Goal: Task Accomplishment & Management: Manage account settings

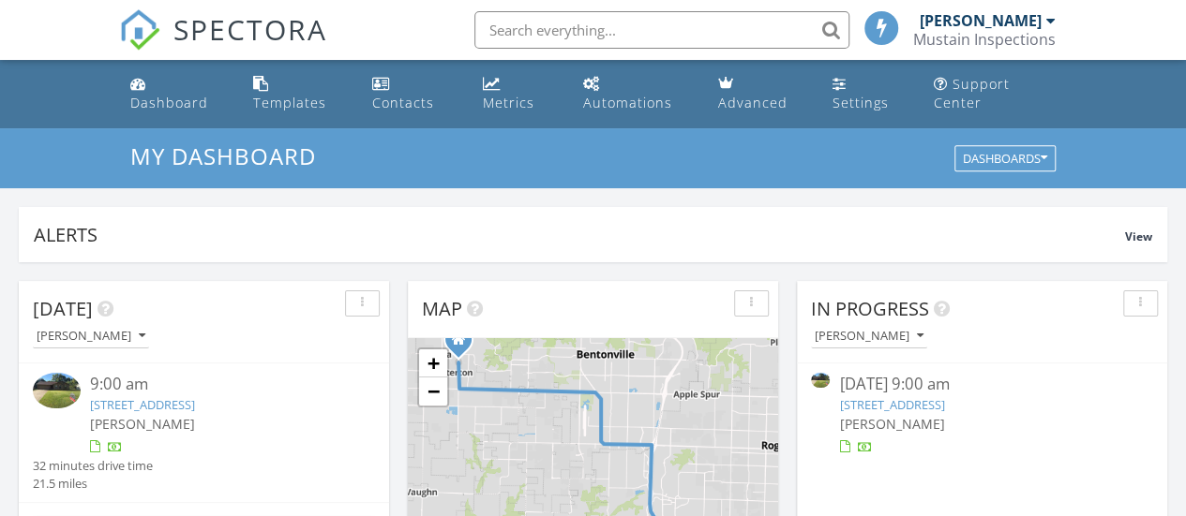
scroll to position [167, 0]
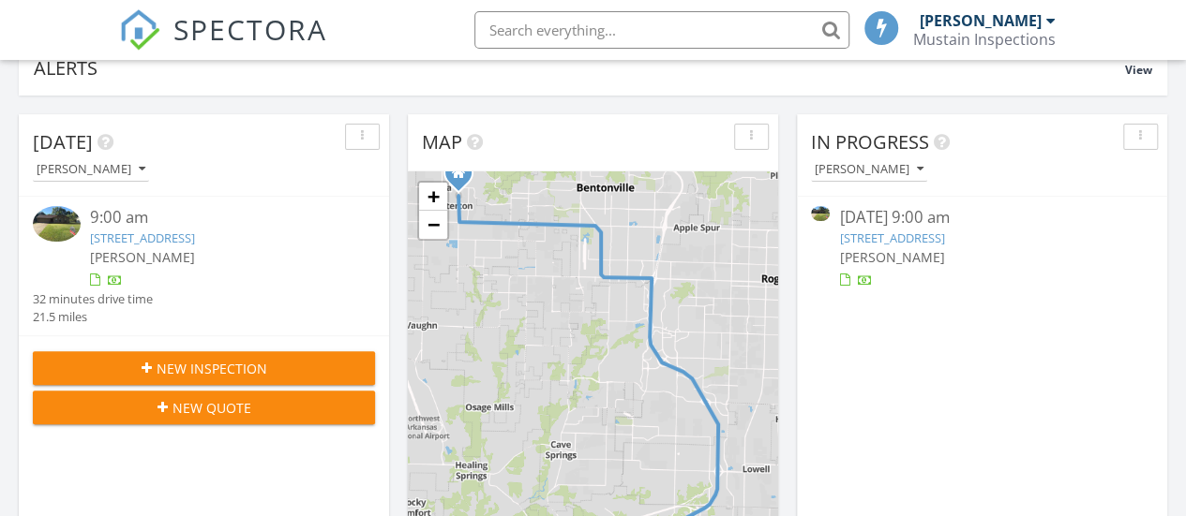
click at [146, 231] on link "1403 Wilshire Dr, Springdale, AR 72764" at bounding box center [142, 238] width 105 height 17
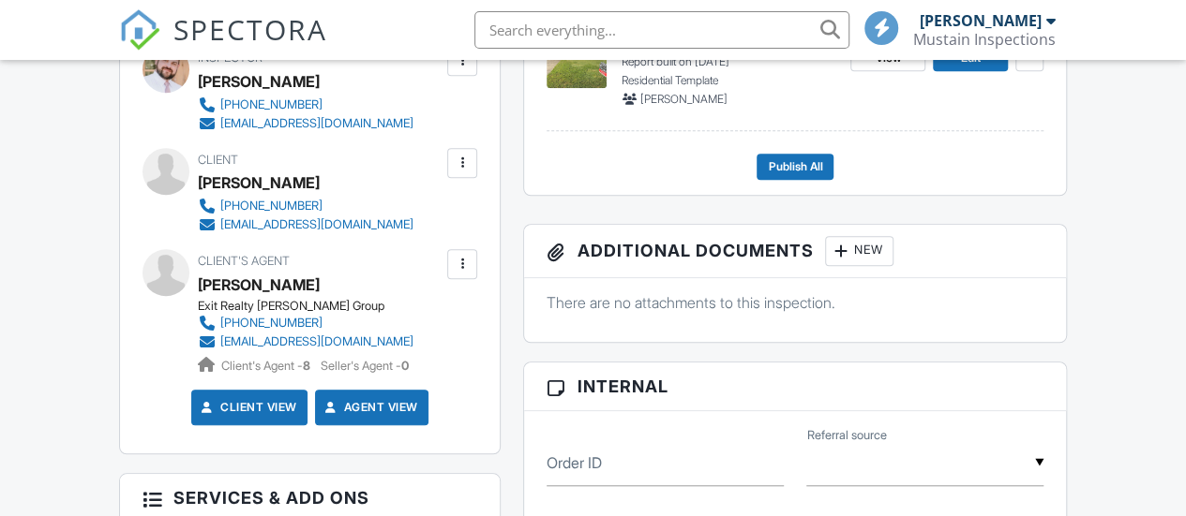
scroll to position [525, 0]
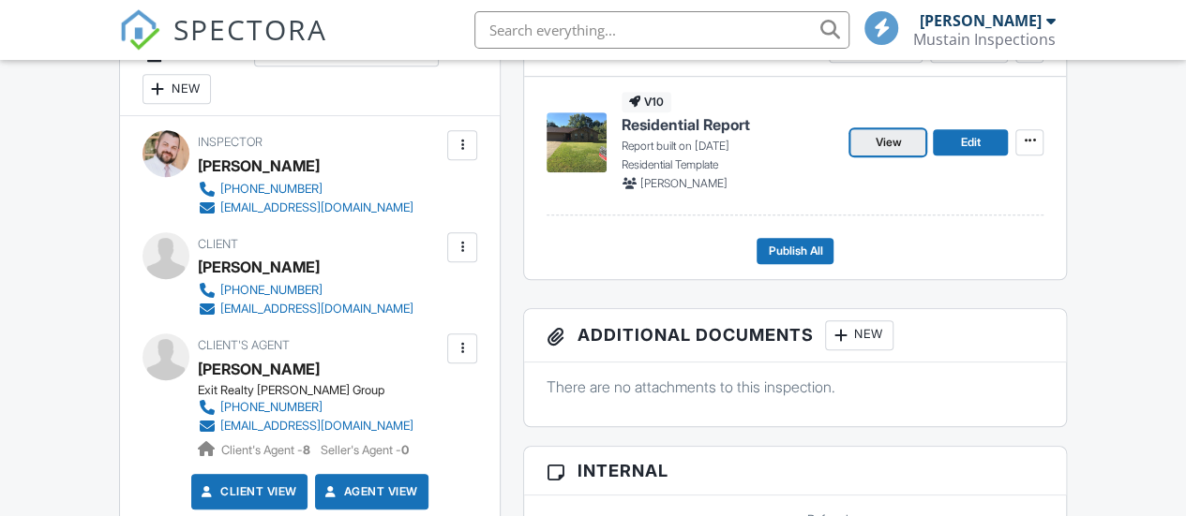
click at [883, 152] on span "View" at bounding box center [887, 142] width 26 height 19
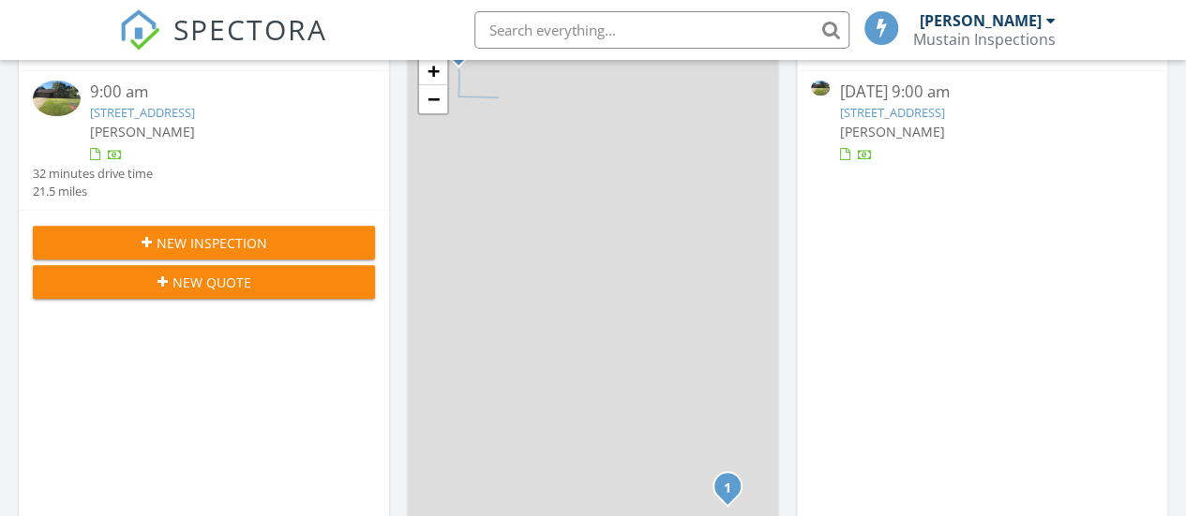
scroll to position [124, 0]
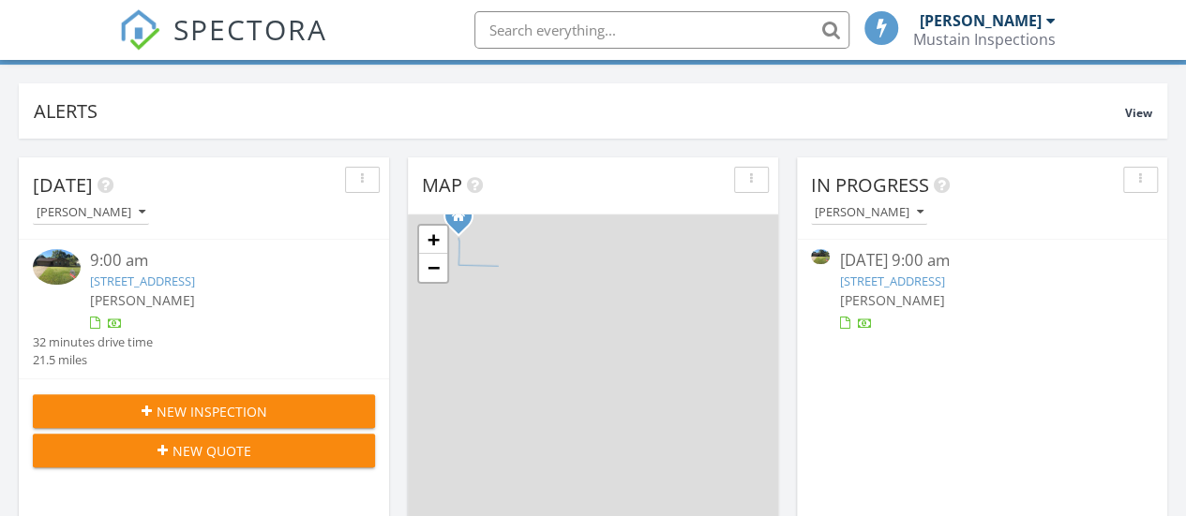
click at [195, 278] on link "1403 Wilshire Dr, Springdale, AR 72764" at bounding box center [142, 281] width 105 height 17
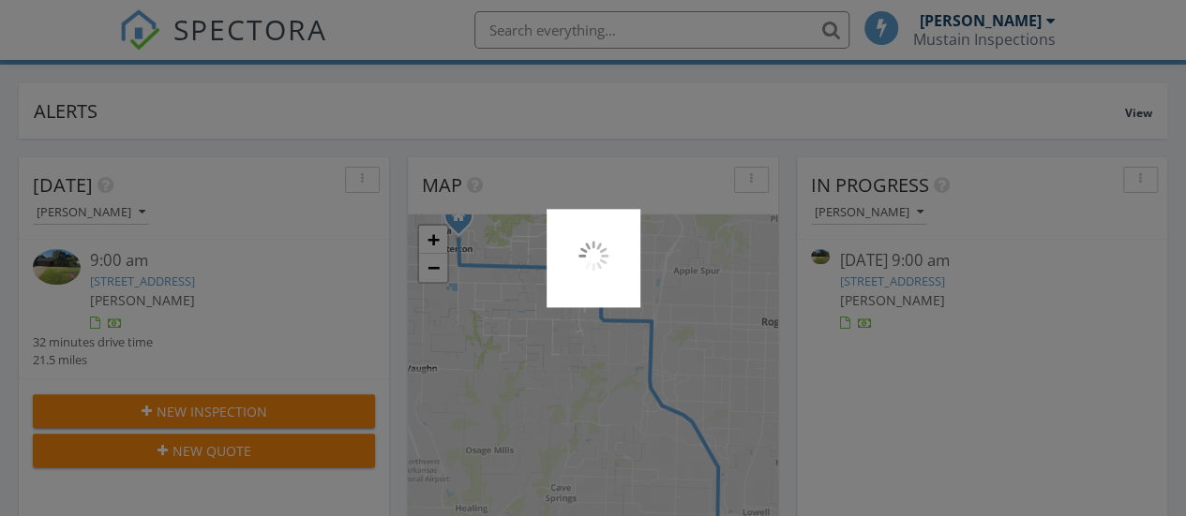
scroll to position [1734, 1214]
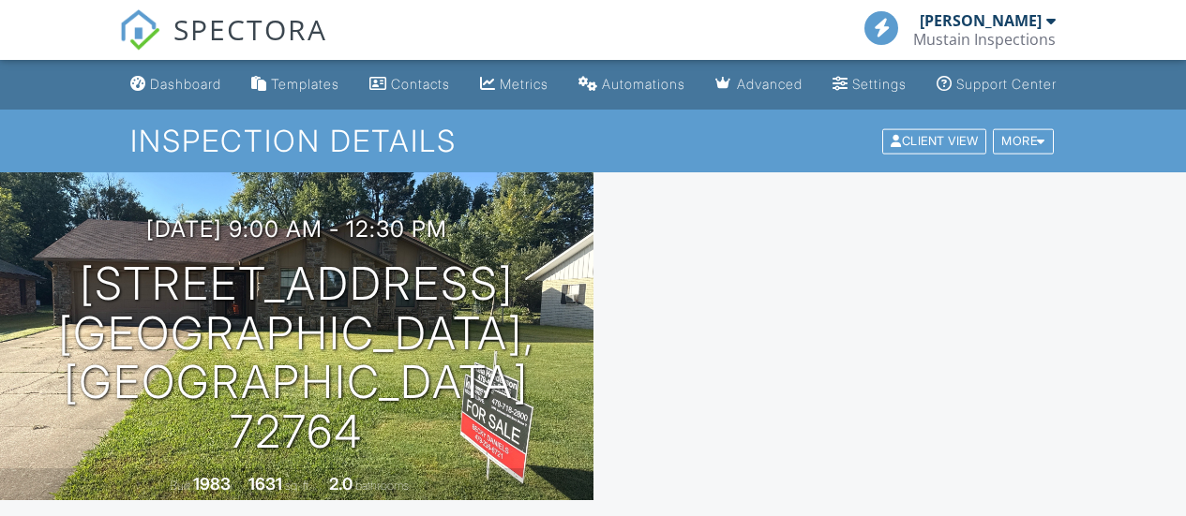
scroll to position [587, 0]
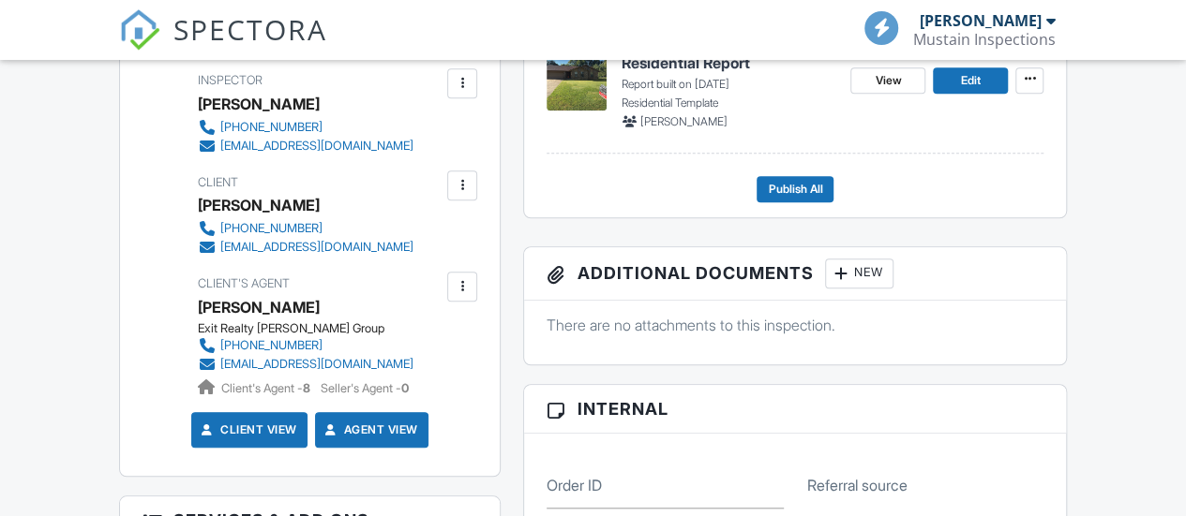
click at [171, 42] on div "New" at bounding box center [176, 27] width 68 height 30
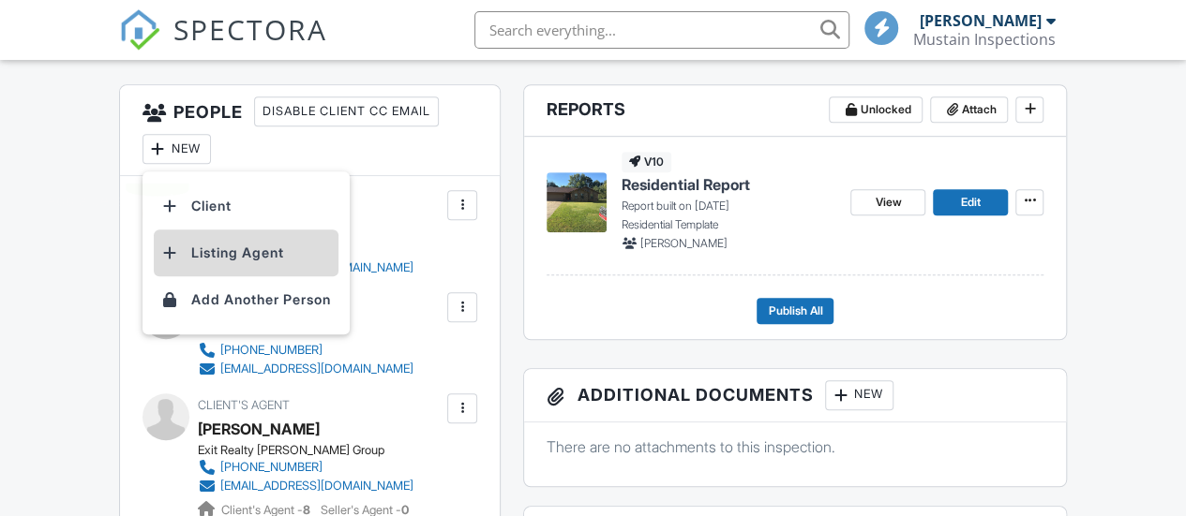
scroll to position [0, 0]
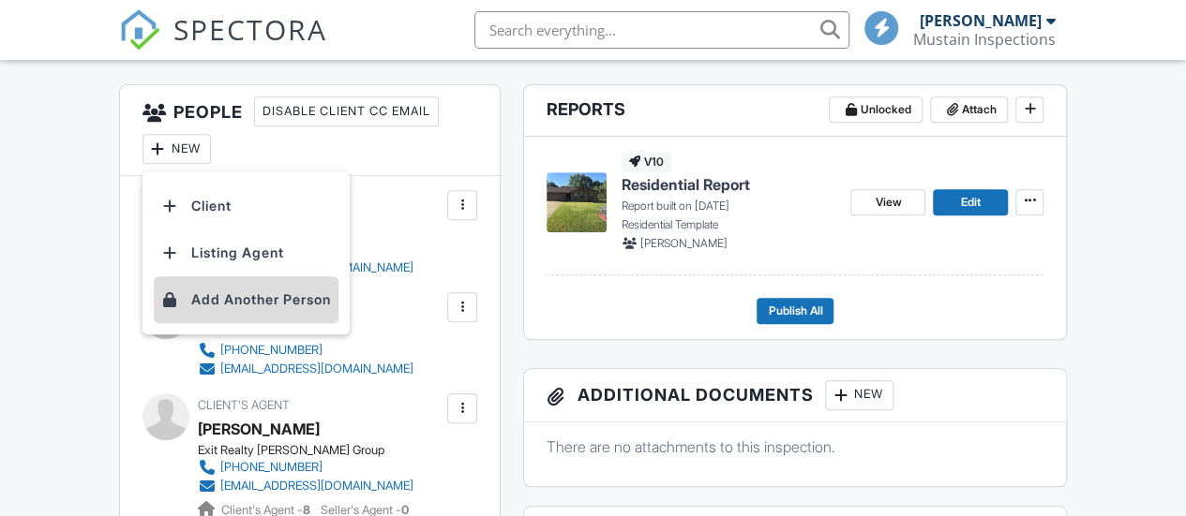
click at [226, 321] on li "Add Another Person" at bounding box center [246, 299] width 185 height 47
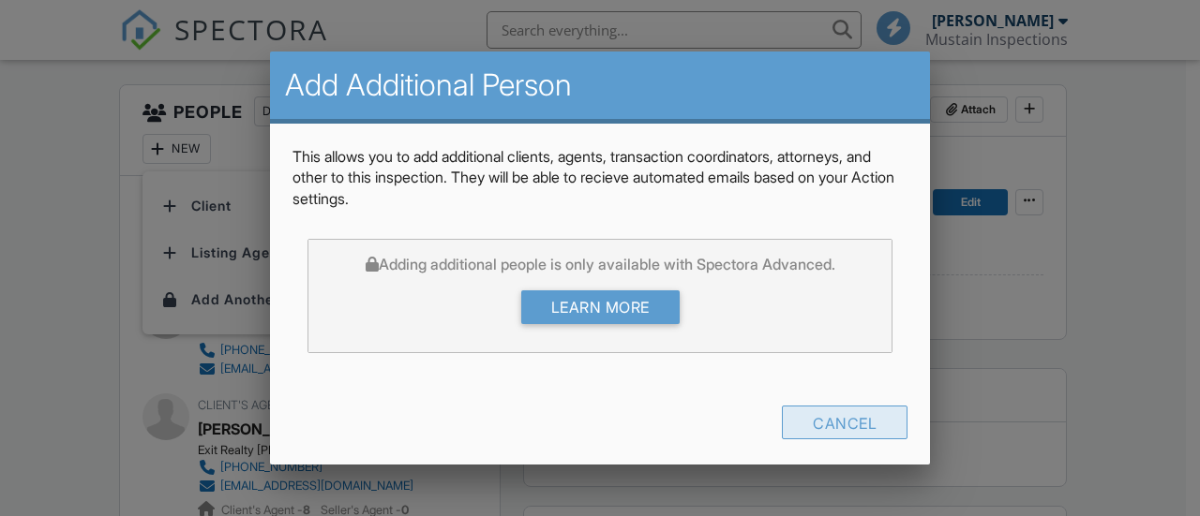
click at [839, 418] on div "Cancel" at bounding box center [845, 423] width 126 height 34
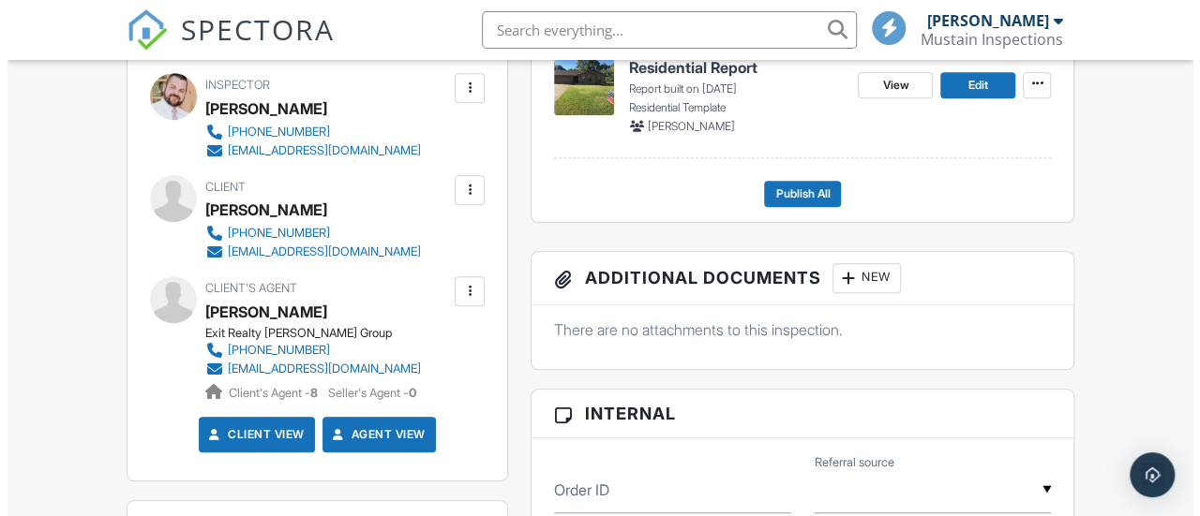
scroll to position [583, 0]
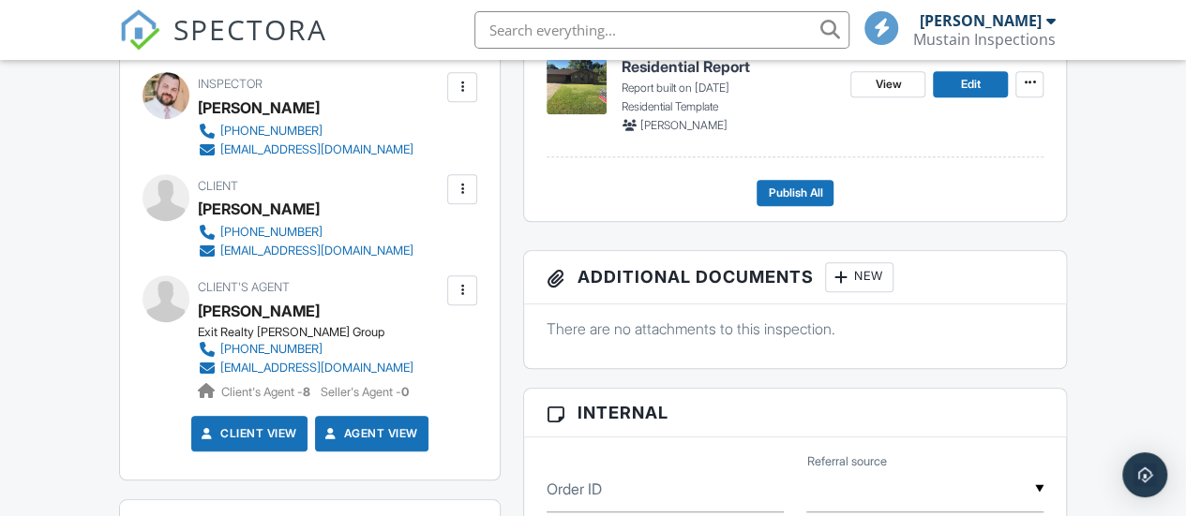
click at [464, 199] on div at bounding box center [462, 189] width 19 height 19
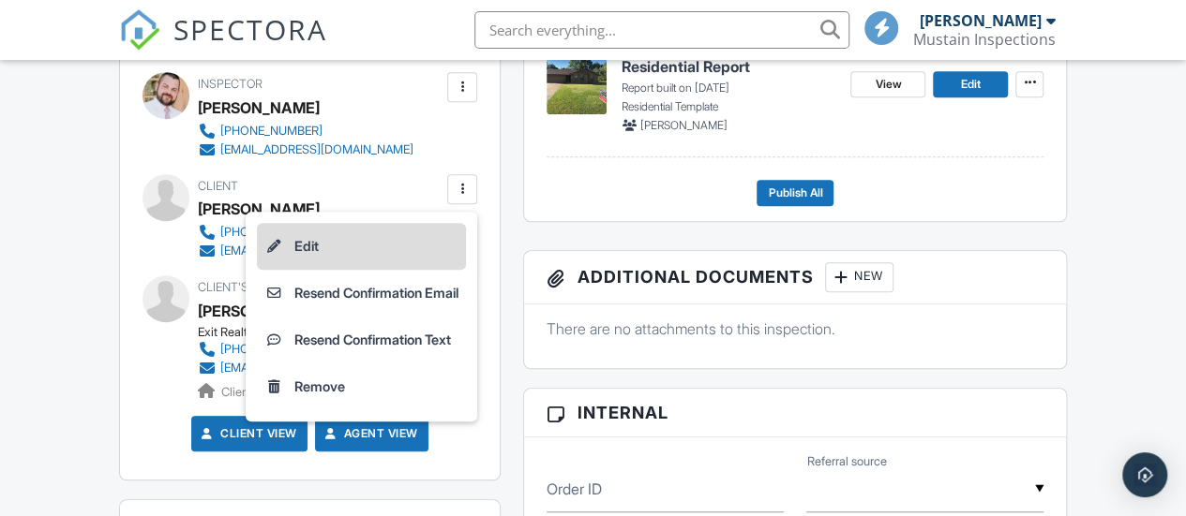
click at [283, 270] on li "Edit" at bounding box center [361, 246] width 209 height 47
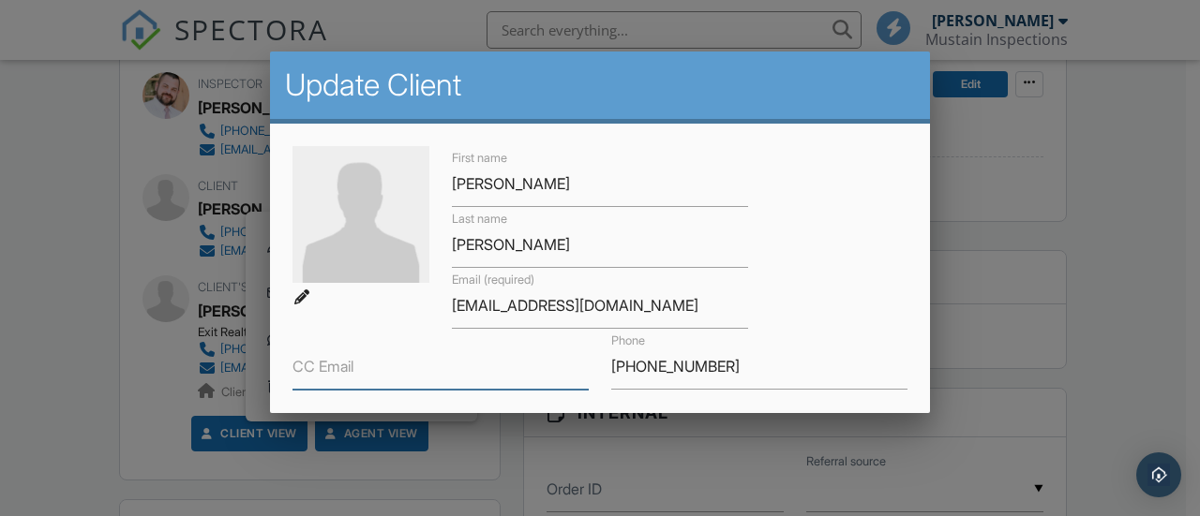
click at [378, 381] on input "CC Email" at bounding box center [440, 367] width 296 height 46
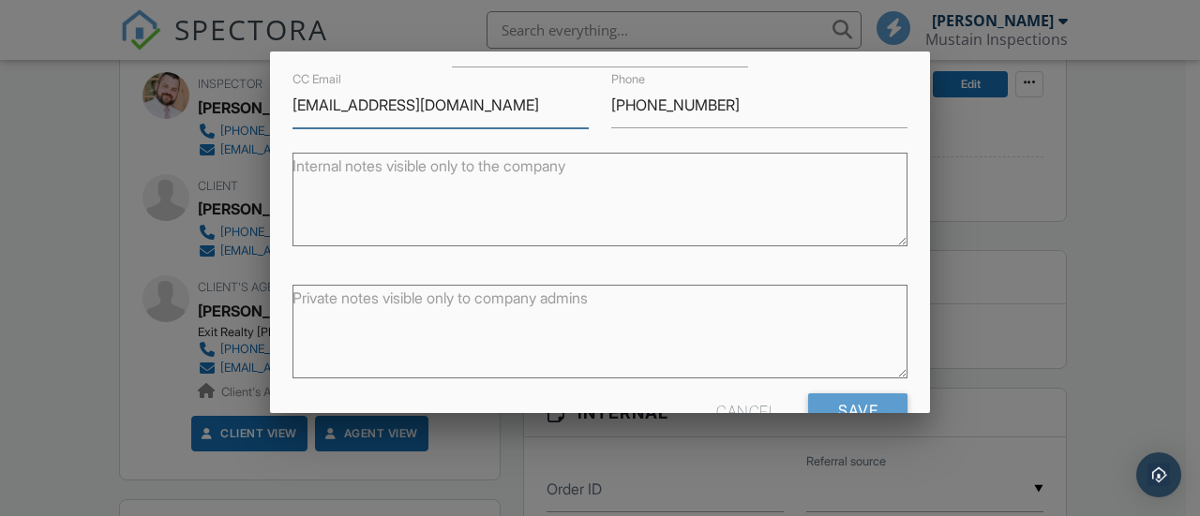
scroll to position [310, 0]
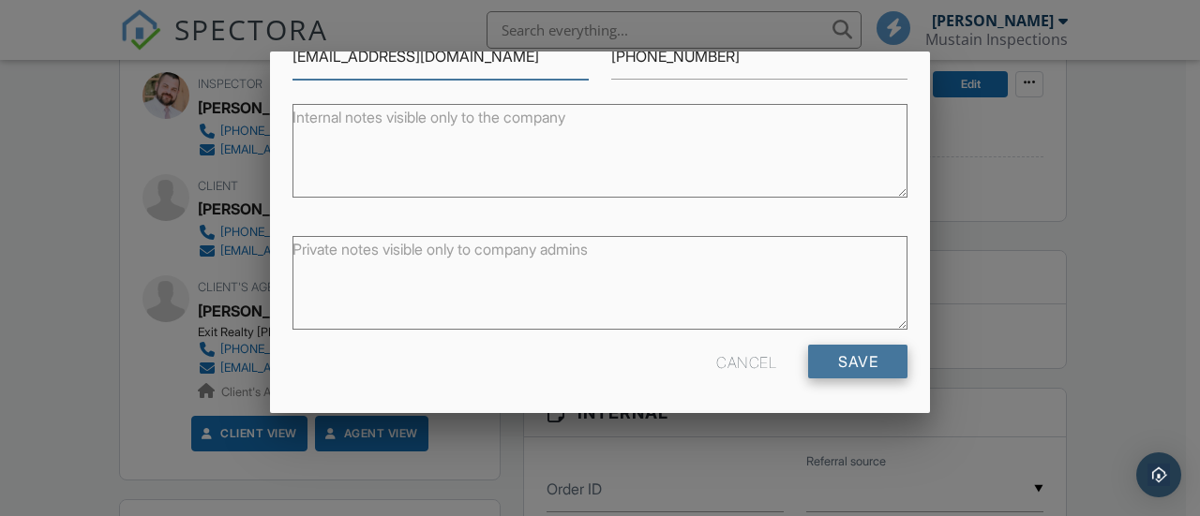
type input "stdavis734@gmail.com"
click at [850, 363] on input "Save" at bounding box center [857, 362] width 99 height 34
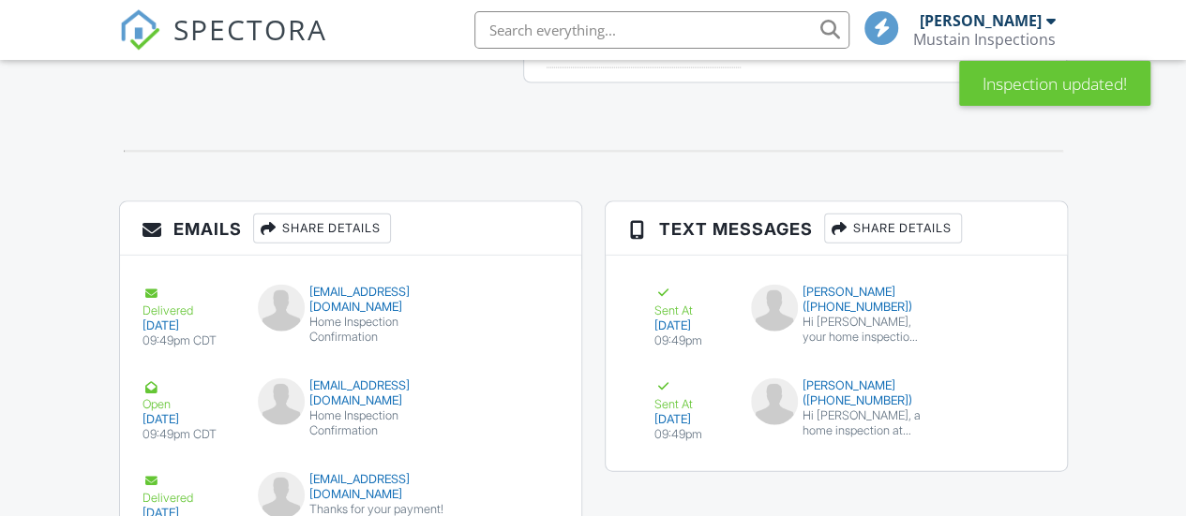
scroll to position [1893, 0]
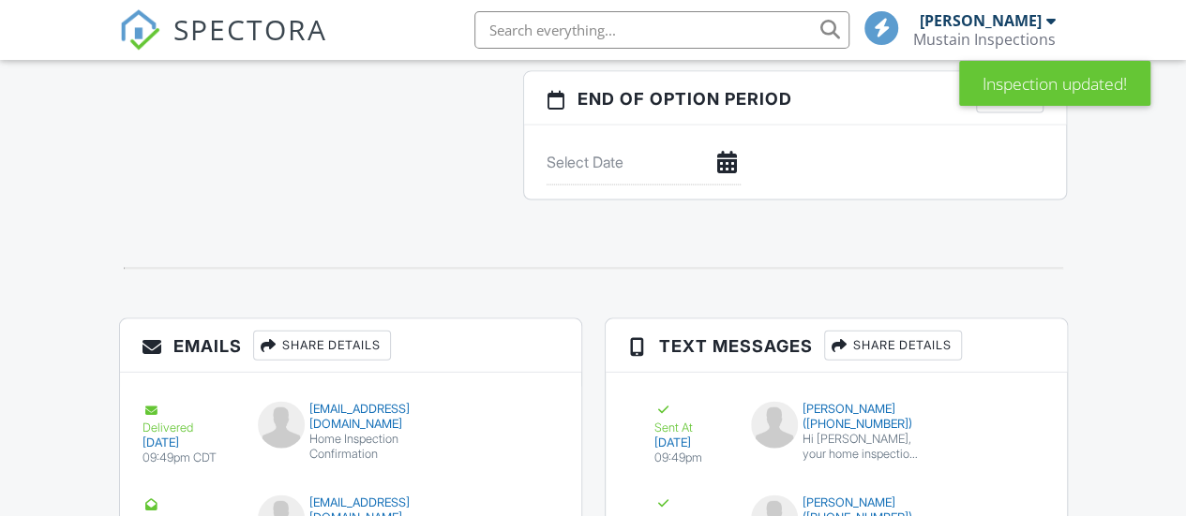
click at [803, 126] on h3 "End of Option Period Save" at bounding box center [795, 98] width 542 height 53
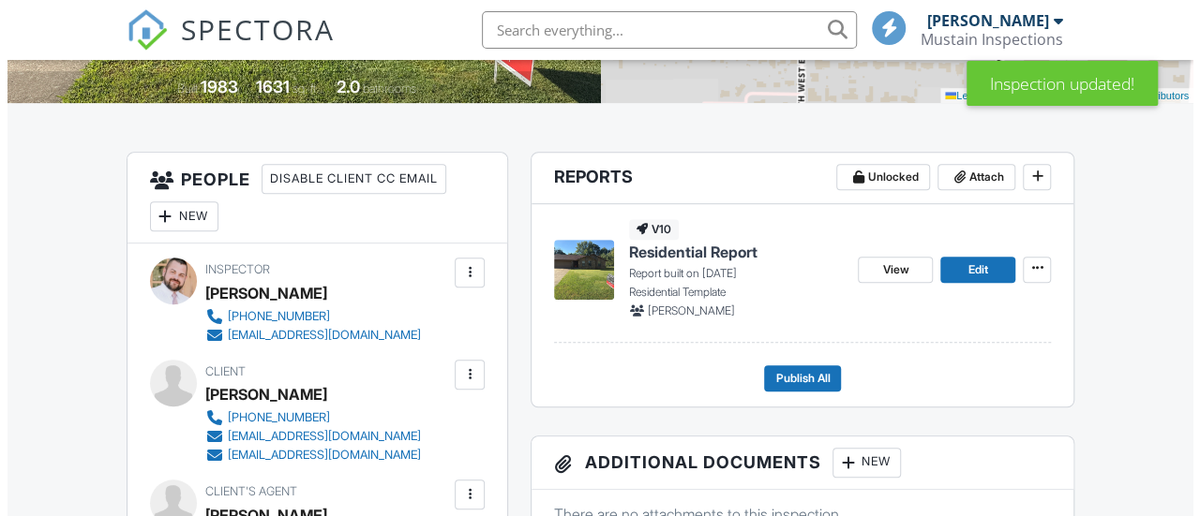
scroll to position [0, 0]
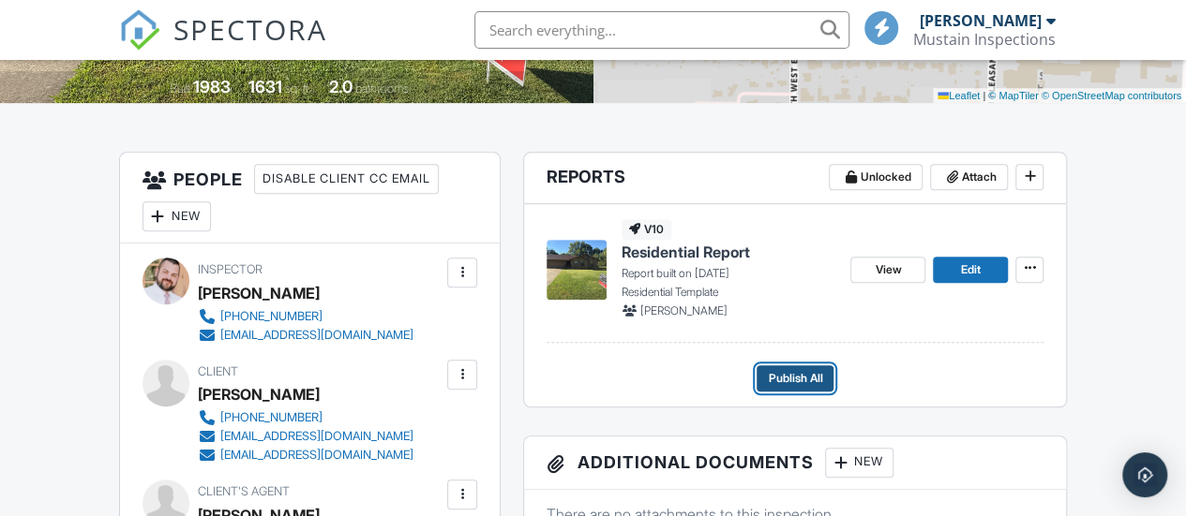
click at [810, 388] on span "Publish All" at bounding box center [795, 378] width 54 height 19
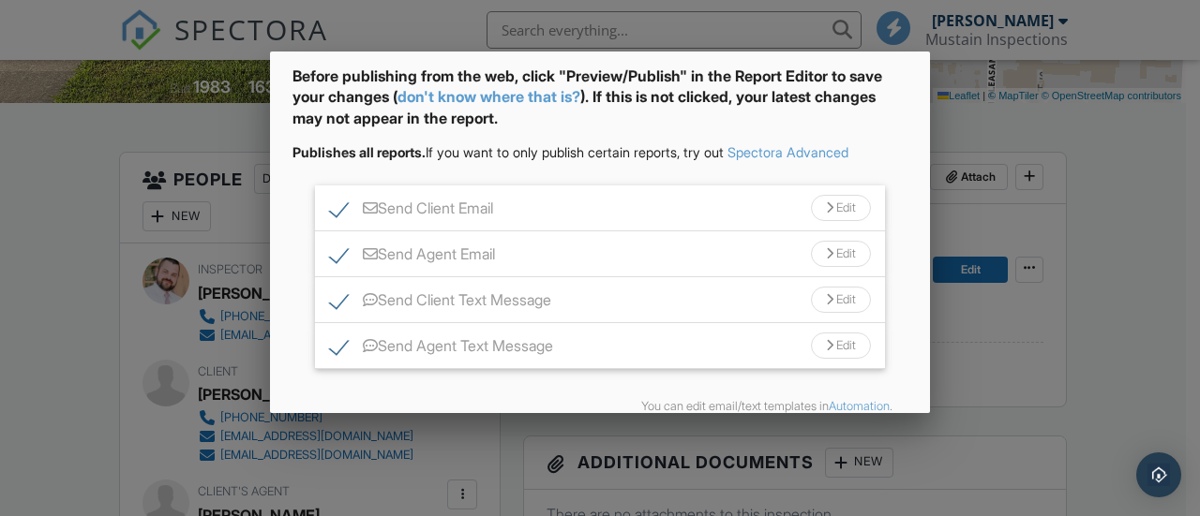
scroll to position [170, 0]
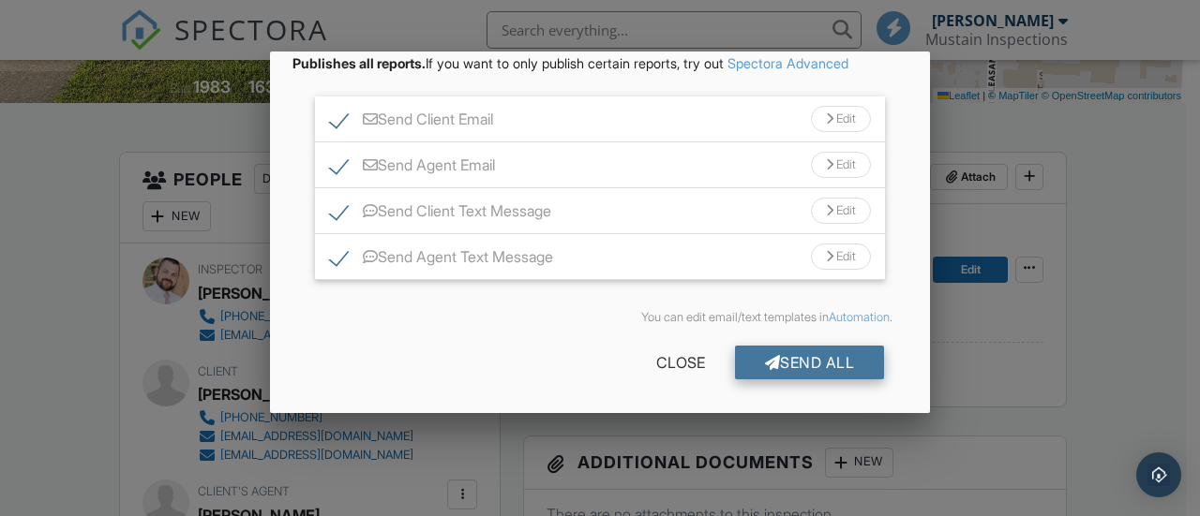
click at [787, 361] on div "Send All" at bounding box center [810, 363] width 150 height 34
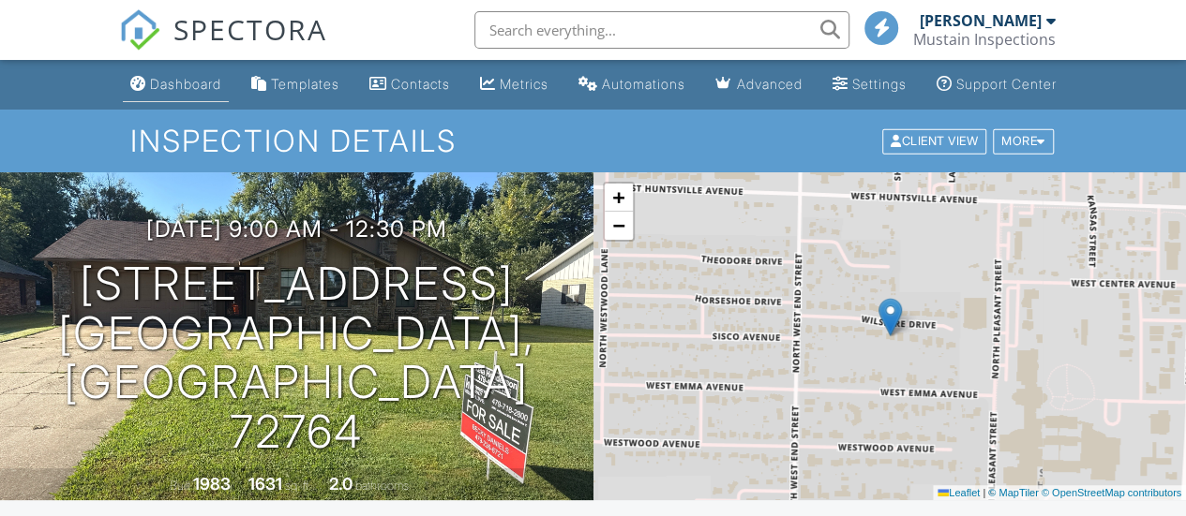
click at [159, 90] on link "Dashboard" at bounding box center [176, 84] width 106 height 35
